Goal: Navigation & Orientation: Find specific page/section

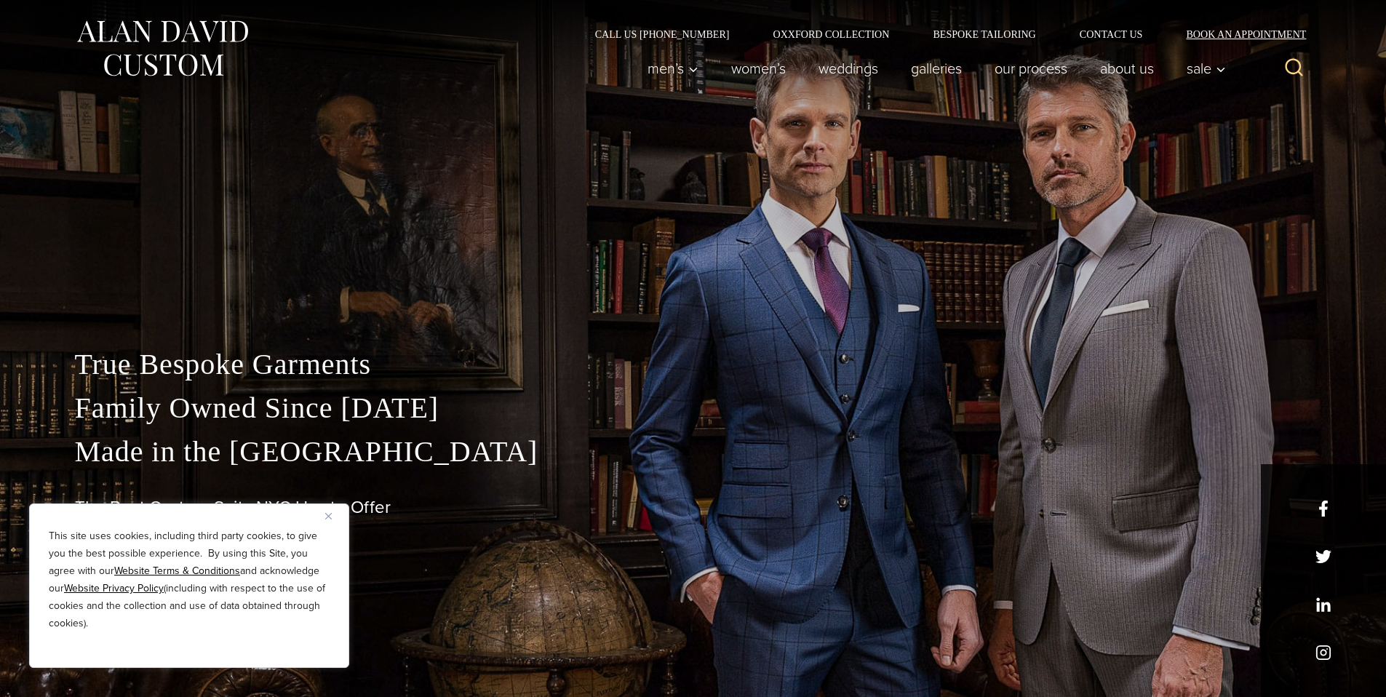
click at [1195, 36] on link "Book an Appointment" at bounding box center [1237, 34] width 147 height 10
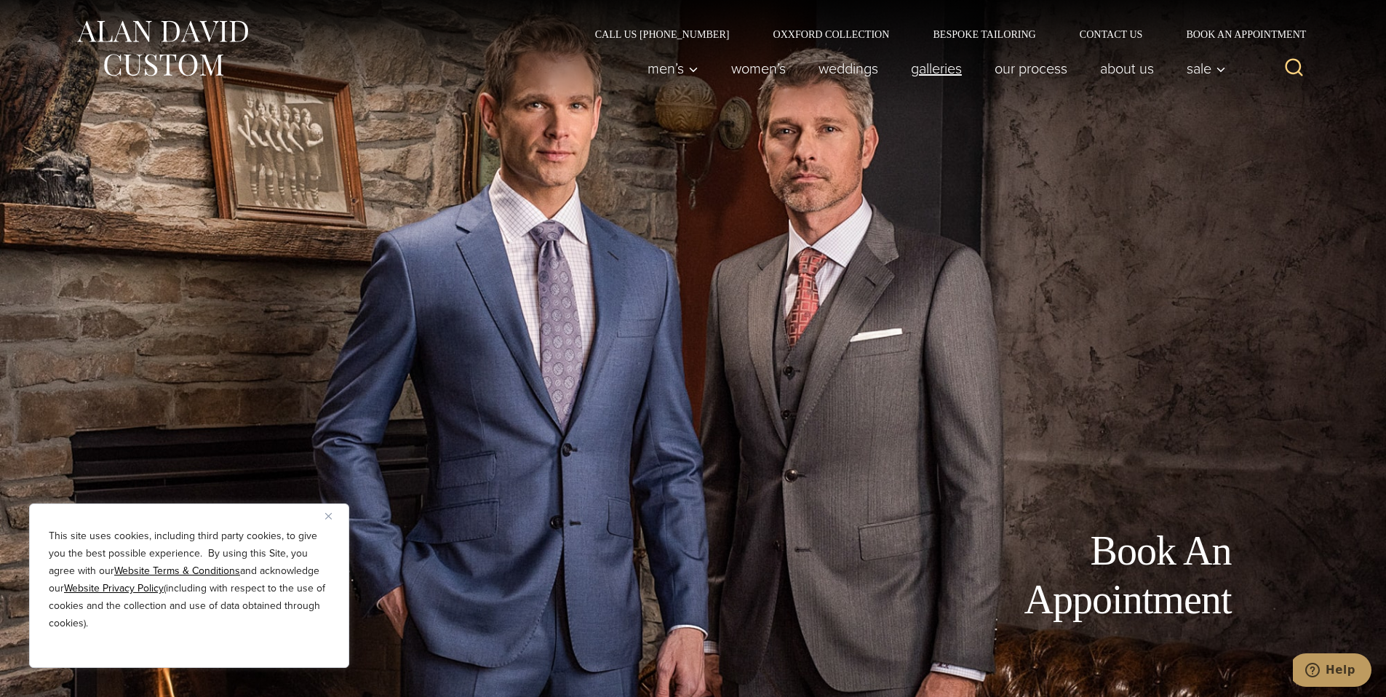
click at [914, 79] on link "Galleries" at bounding box center [936, 68] width 84 height 29
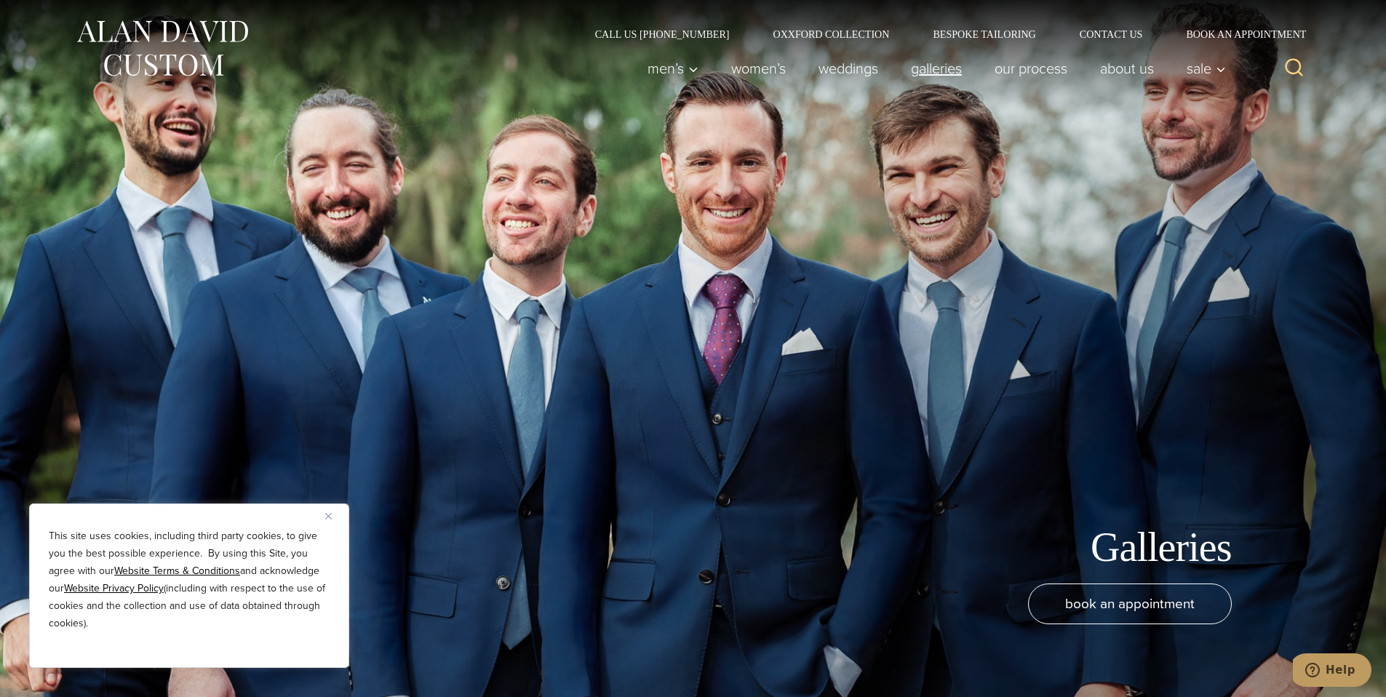
click at [916, 68] on link "Galleries" at bounding box center [936, 68] width 84 height 29
